Goal: Find contact information: Find contact information

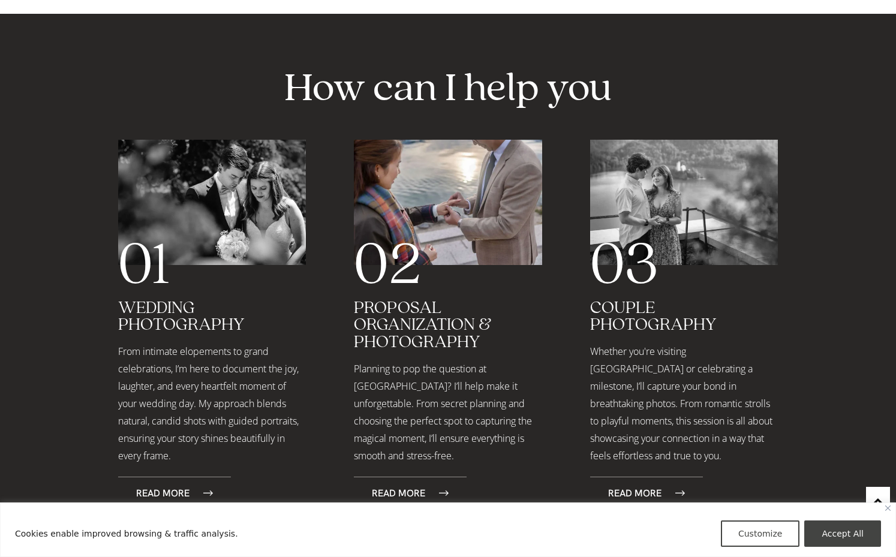
scroll to position [1729, 0]
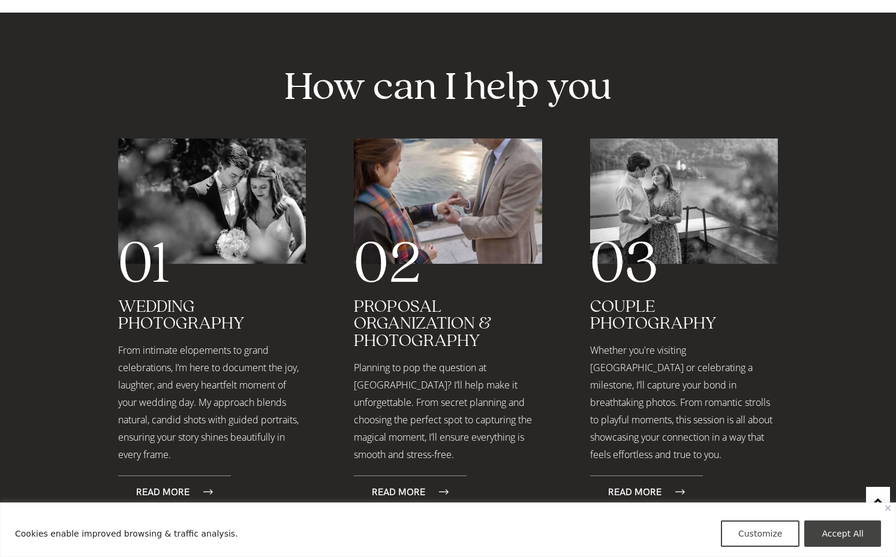
click at [886, 507] on img "Close" at bounding box center [887, 507] width 5 height 5
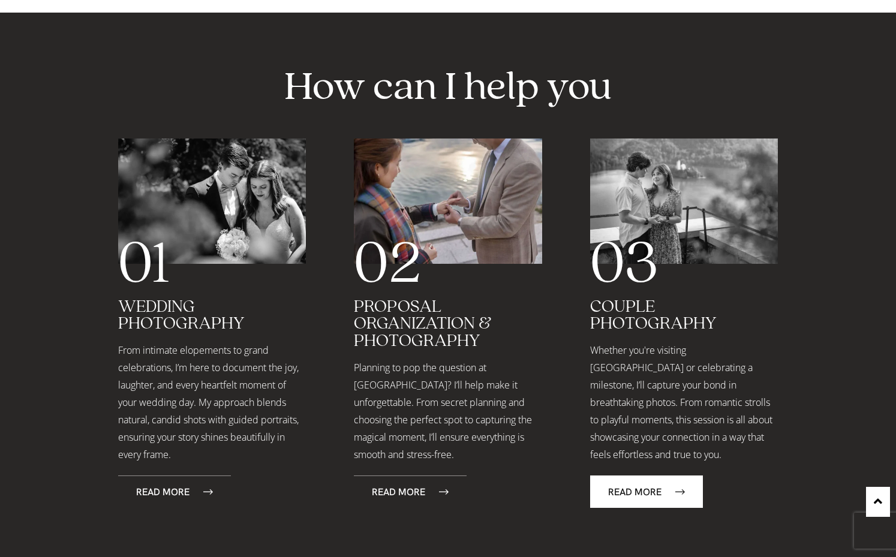
click at [628, 487] on span "Read More" at bounding box center [634, 492] width 53 height 10
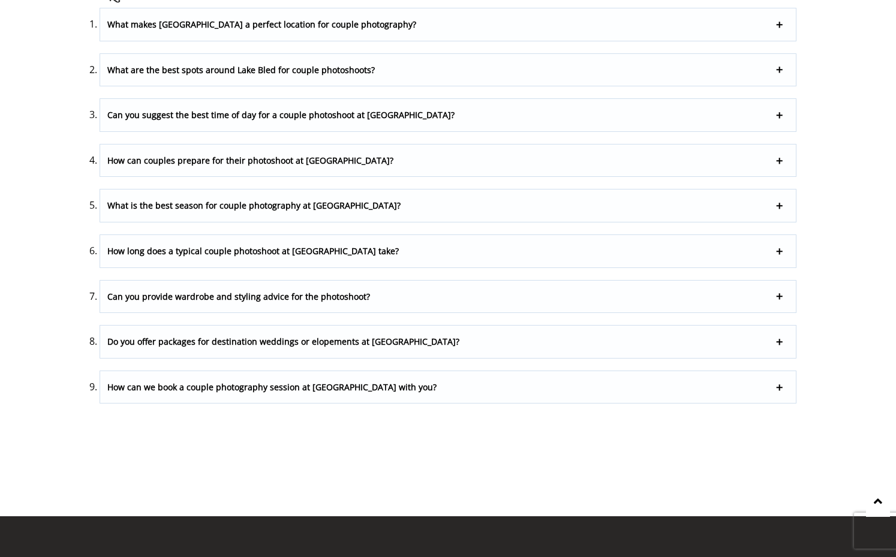
scroll to position [4281, 0]
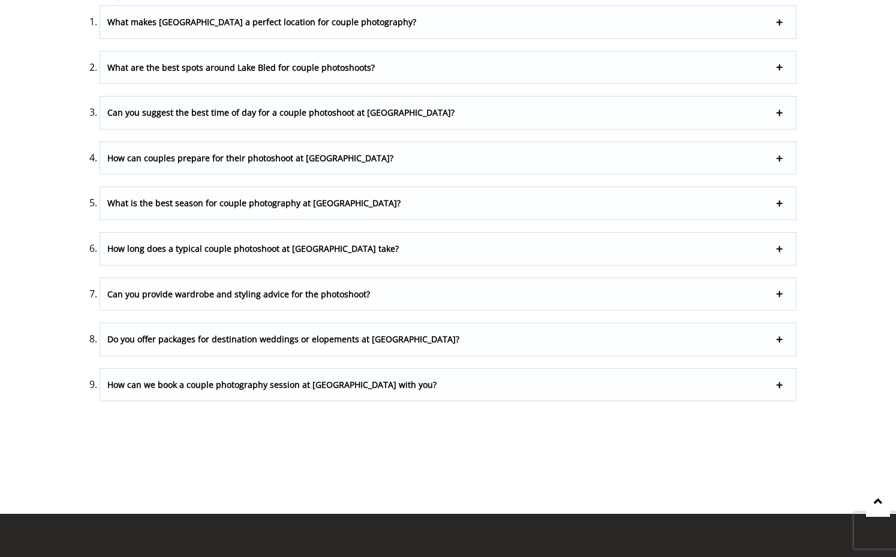
click at [426, 205] on p "What is the best season for couple photography at Lake Bled?" at bounding box center [447, 203] width 695 height 32
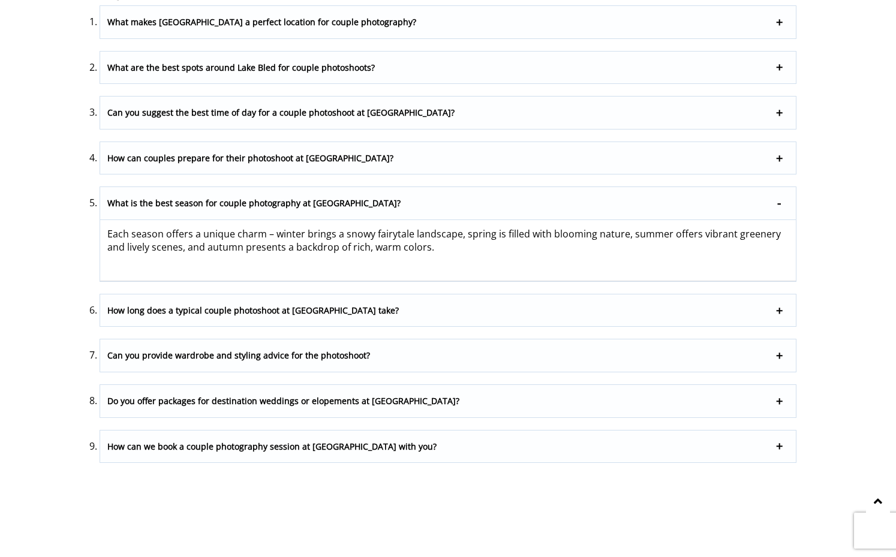
click at [426, 205] on p "What is the best season for couple photography at Lake Bled?" at bounding box center [447, 203] width 695 height 33
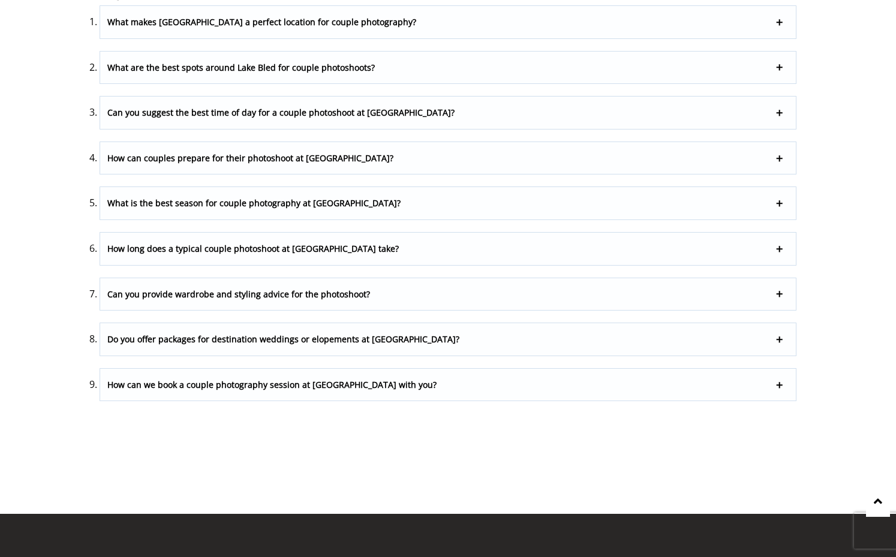
click at [394, 252] on p "How long does a typical couple photoshoot at Lake Bled take?" at bounding box center [447, 249] width 695 height 32
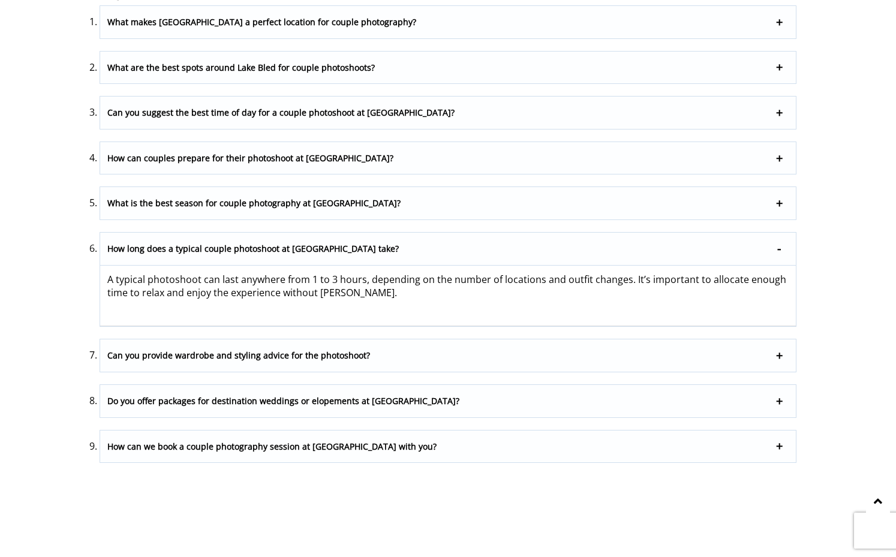
click at [394, 252] on p "How long does a typical couple photoshoot at Lake Bled take?" at bounding box center [447, 249] width 695 height 33
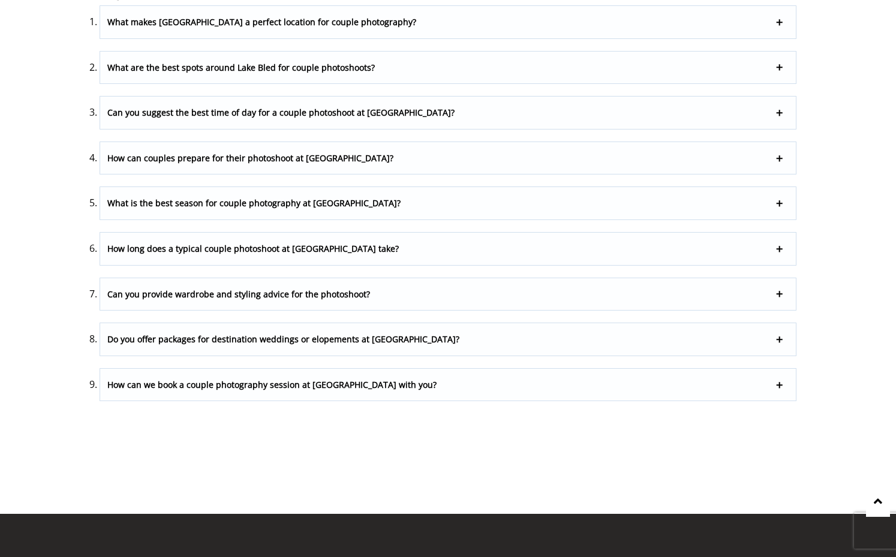
click at [364, 338] on p "Do you offer packages for destination weddings or elopements at Lake Bled?" at bounding box center [447, 339] width 695 height 32
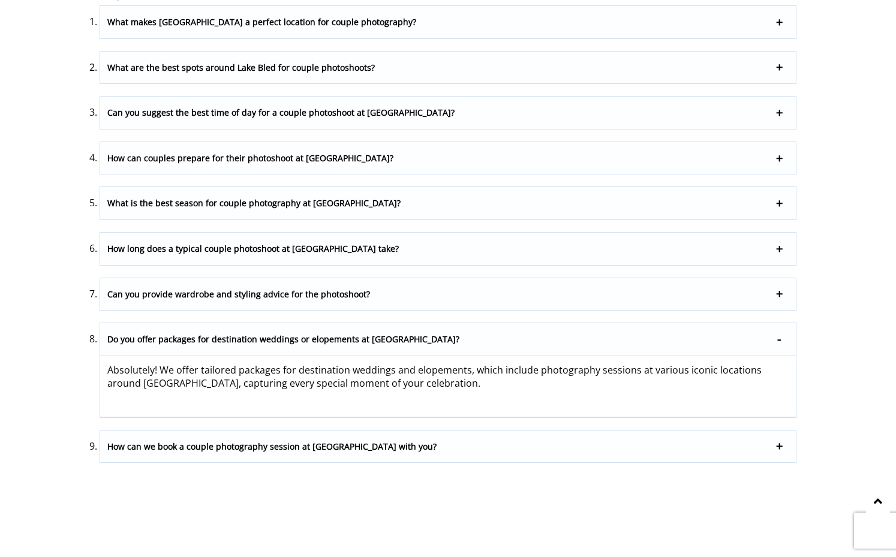
click at [364, 338] on p "Do you offer packages for destination weddings or elopements at Lake Bled?" at bounding box center [447, 339] width 695 height 33
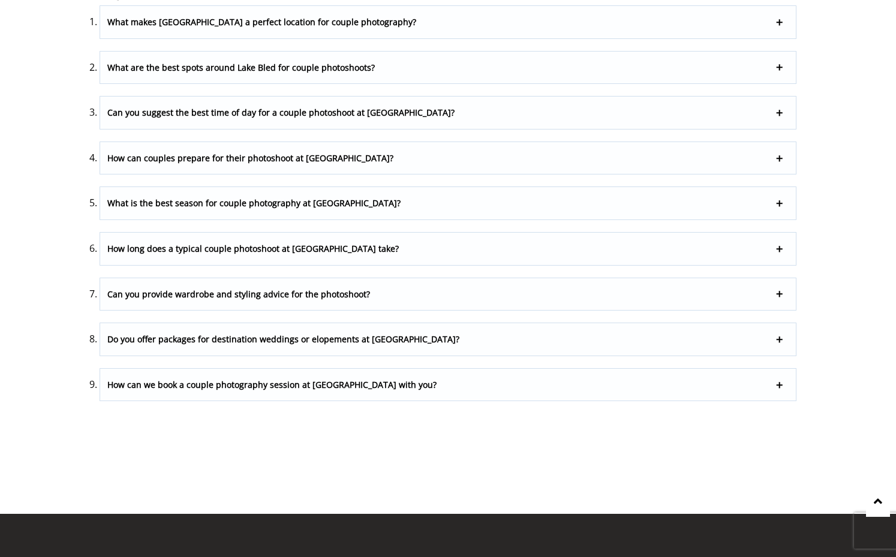
click at [345, 401] on p "How can we book a couple photography session at Lake Bled with you?" at bounding box center [447, 385] width 695 height 32
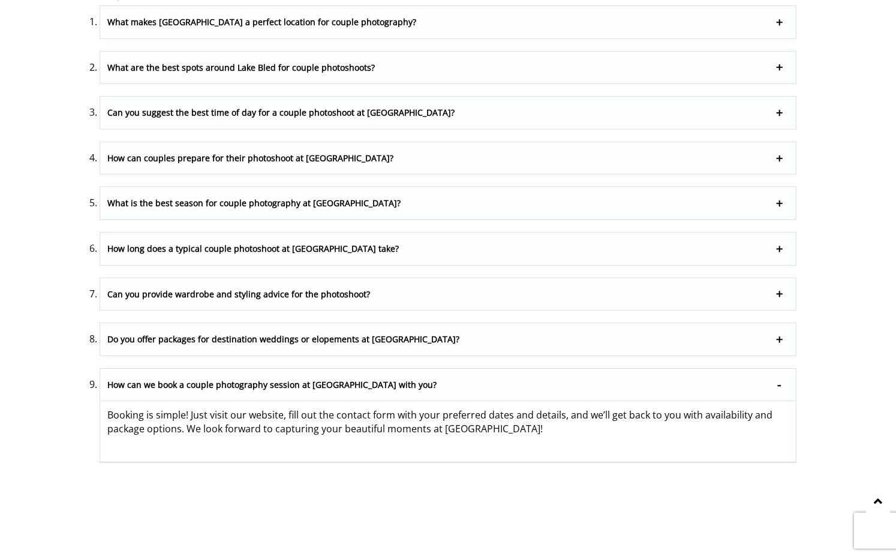
click at [345, 402] on p "How can we book a couple photography session at Lake Bled with you?" at bounding box center [447, 385] width 695 height 33
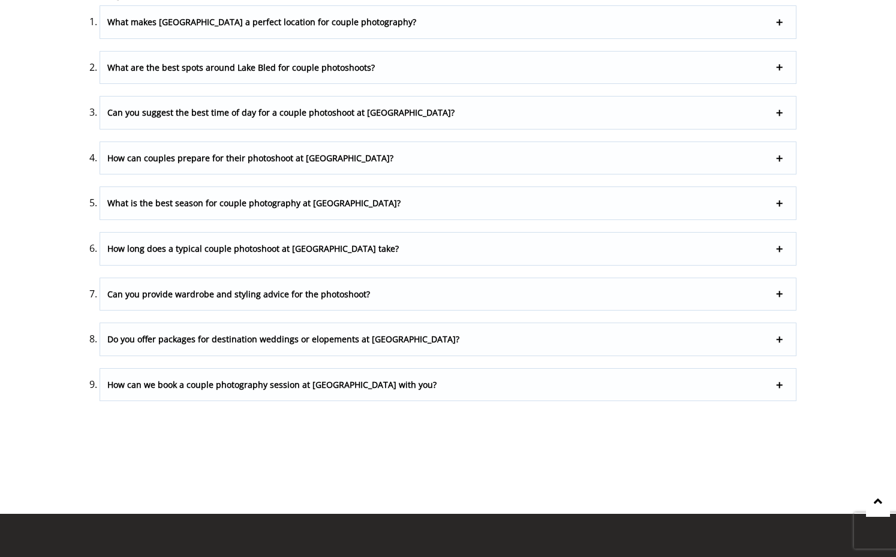
click at [345, 401] on p "How can we book a couple photography session at Lake Bled with you?" at bounding box center [447, 385] width 695 height 32
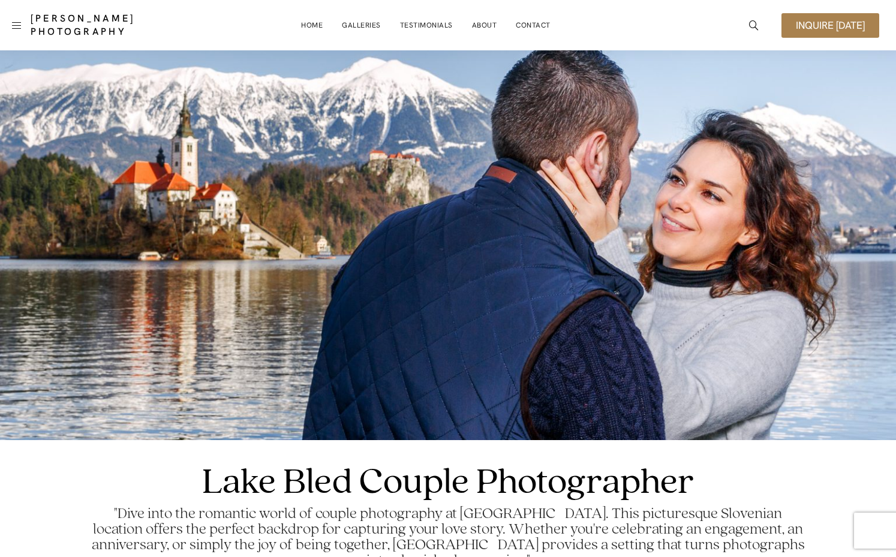
scroll to position [0, 0]
click at [490, 23] on link "About" at bounding box center [484, 25] width 25 height 24
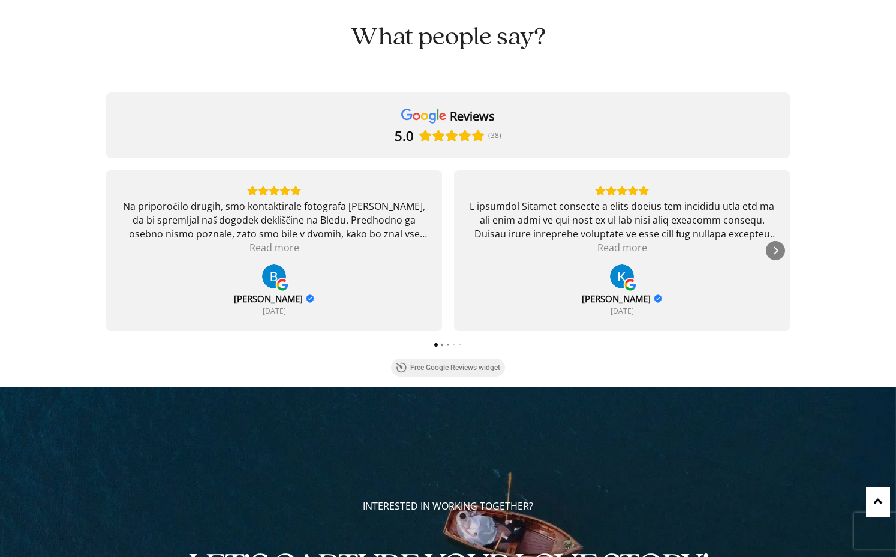
scroll to position [2816, 0]
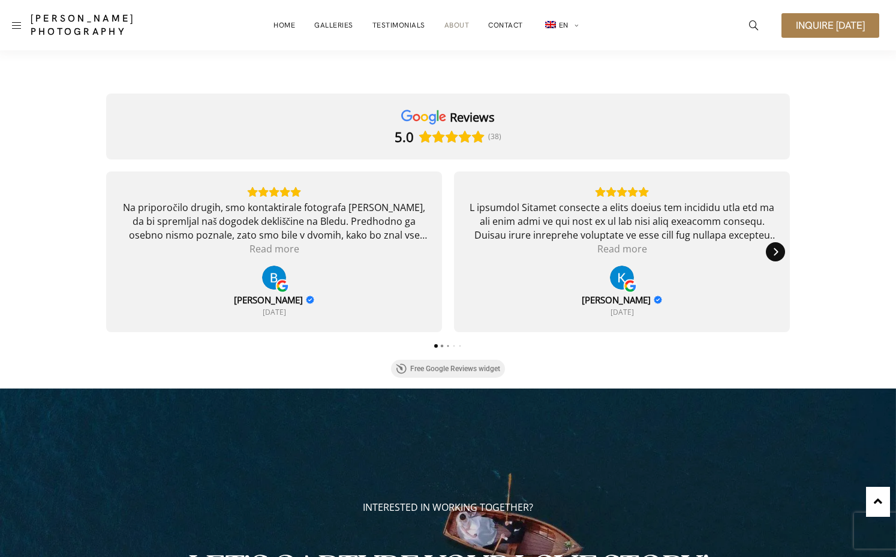
click at [774, 255] on icon "Next" at bounding box center [775, 252] width 4 height 8
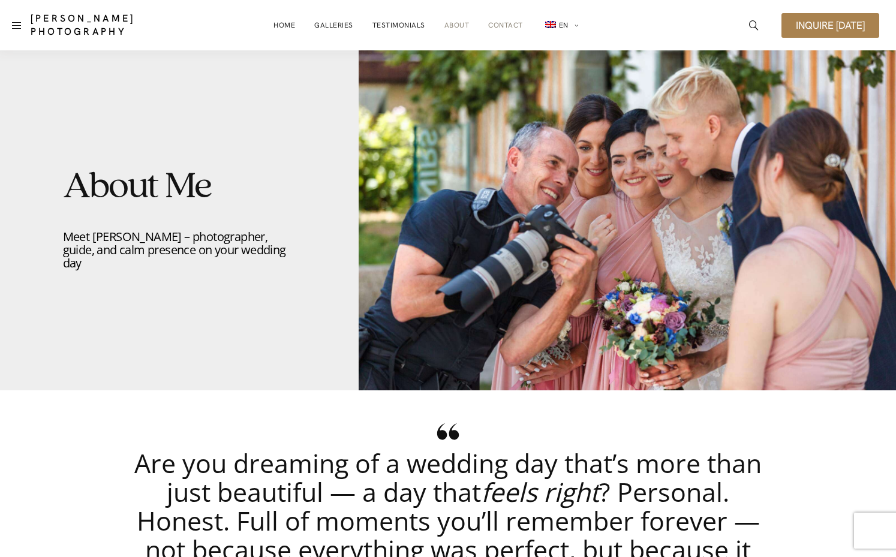
scroll to position [0, 0]
click at [501, 27] on link "Contact" at bounding box center [505, 25] width 35 height 24
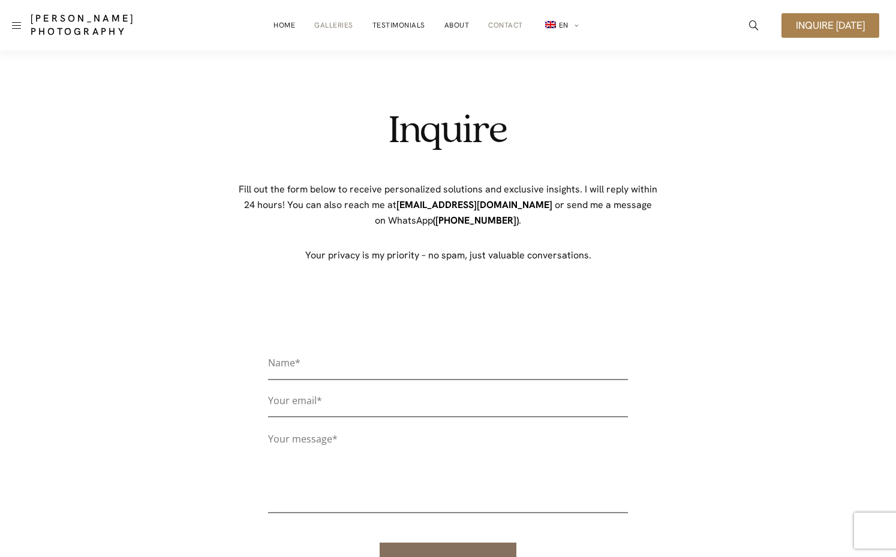
click at [344, 25] on link "Galleries" at bounding box center [333, 25] width 39 height 24
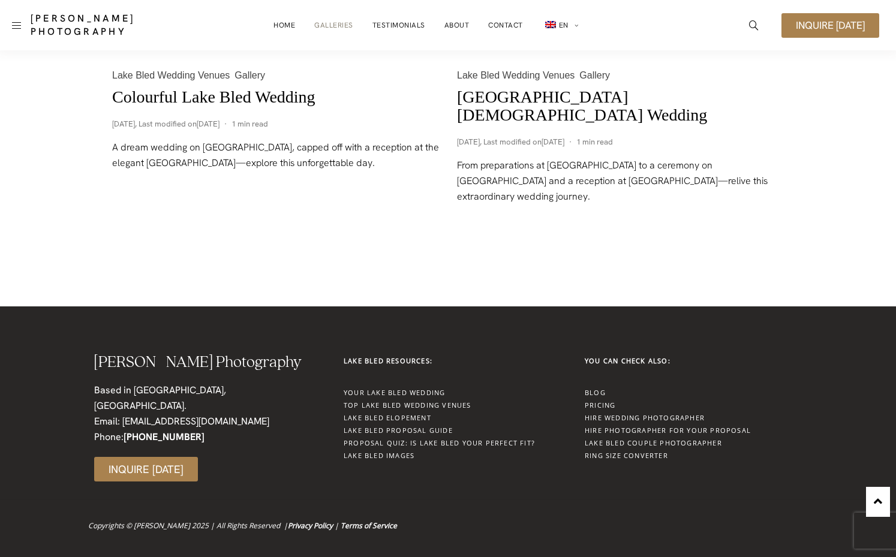
scroll to position [1920, 0]
